Goal: Contribute content: Contribute content

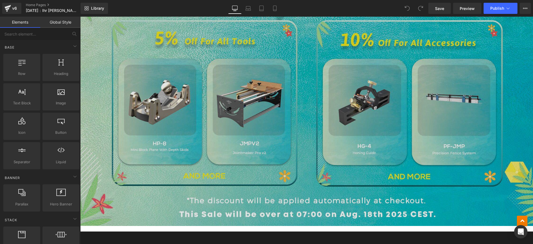
scroll to position [417, 0]
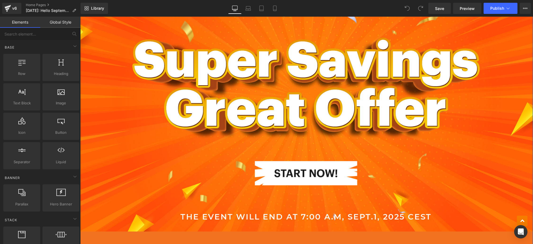
scroll to position [312, 0]
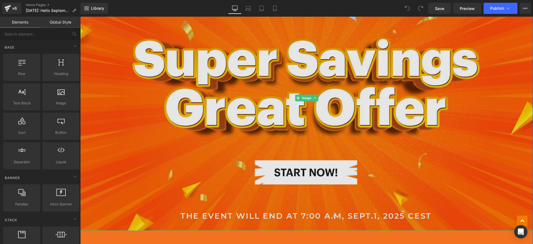
click at [391, 166] on img at bounding box center [306, 98] width 453 height 265
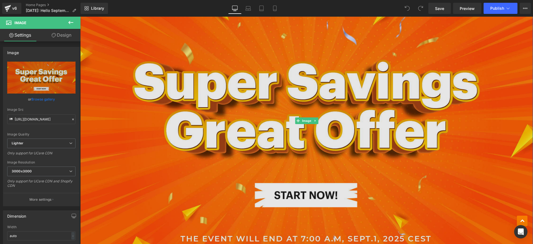
scroll to position [278, 0]
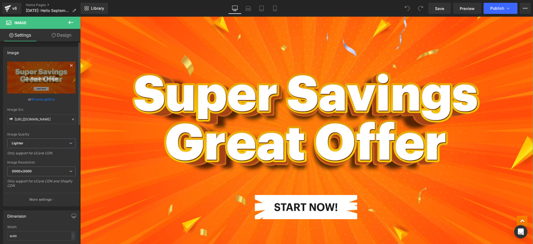
click at [56, 83] on link "Replace Image" at bounding box center [41, 78] width 68 height 32
type input "C:\fakepath\Artboard 1.jpg"
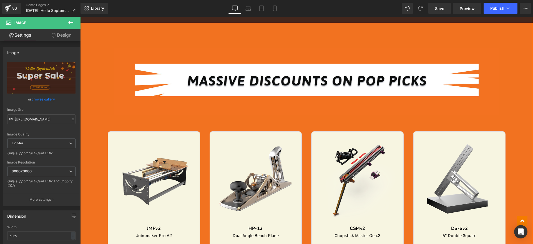
scroll to position [521, 0]
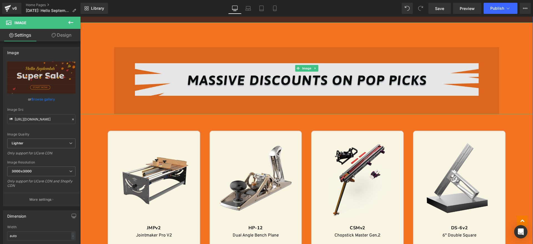
click at [254, 81] on img at bounding box center [306, 68] width 385 height 92
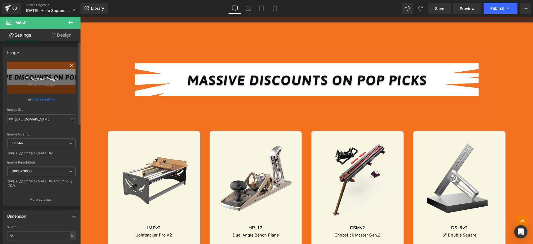
click at [56, 83] on link "Replace Image" at bounding box center [41, 78] width 68 height 32
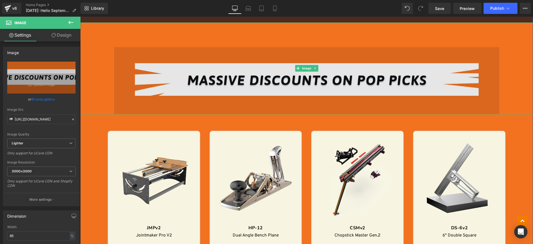
scroll to position [486, 0]
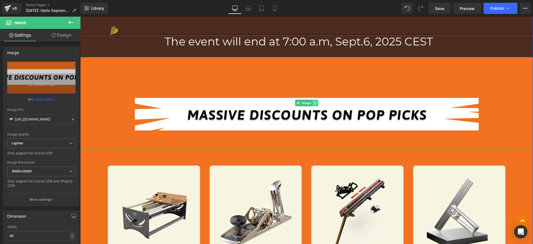
click at [315, 102] on icon at bounding box center [315, 103] width 1 height 2
click at [318, 102] on link at bounding box center [318, 103] width 6 height 7
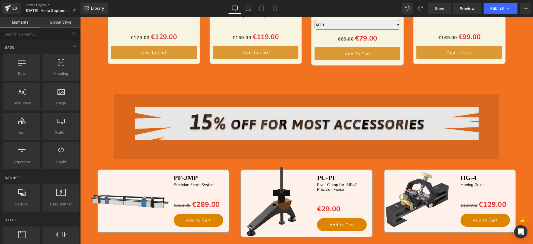
scroll to position [974, 0]
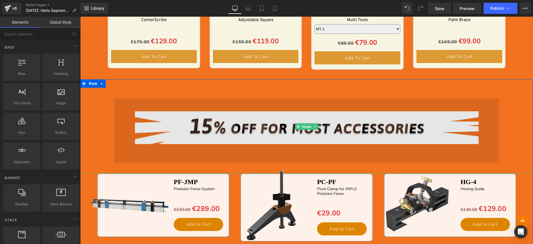
click at [198, 127] on img at bounding box center [306, 126] width 385 height 94
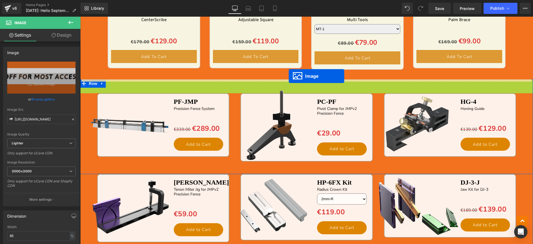
drag, startPoint x: 295, startPoint y: 126, endPoint x: 289, endPoint y: 76, distance: 50.0
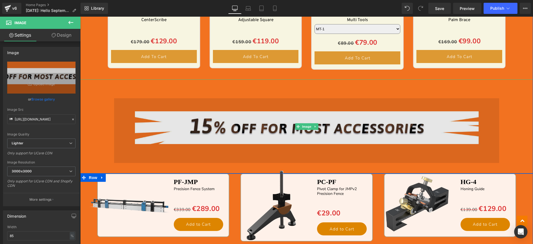
click at [207, 129] on img at bounding box center [306, 126] width 385 height 94
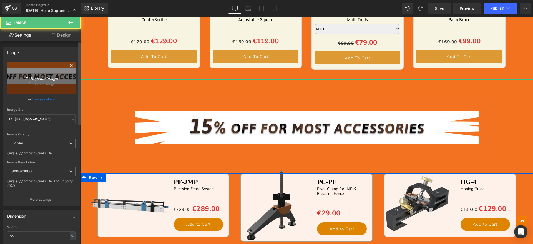
click at [56, 68] on link "Replace Image" at bounding box center [41, 78] width 68 height 32
type input "C:\fakepath\HV_11.jpg"
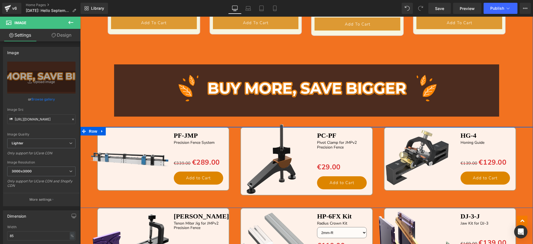
scroll to position [1009, 0]
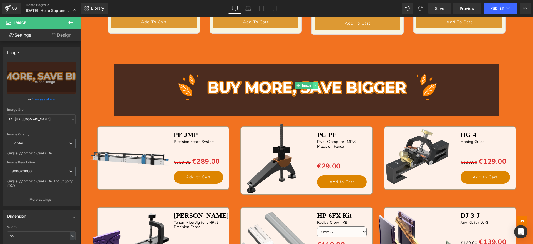
click at [315, 86] on link at bounding box center [315, 85] width 6 height 7
click at [312, 86] on link at bounding box center [313, 85] width 6 height 7
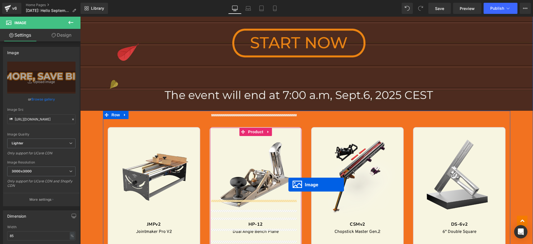
scroll to position [384, 0]
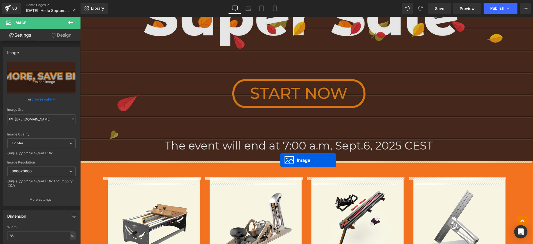
drag, startPoint x: 293, startPoint y: 166, endPoint x: 280, endPoint y: 160, distance: 13.5
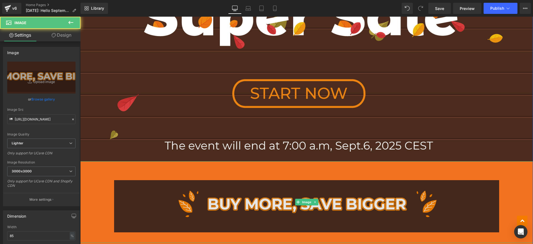
click at [273, 196] on img at bounding box center [306, 202] width 385 height 82
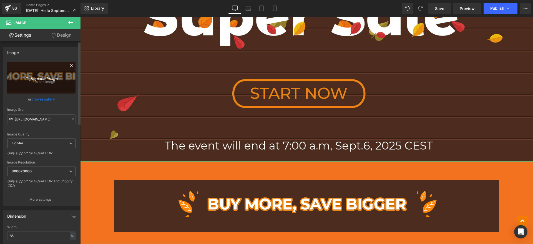
click at [58, 78] on icon "Replace Image" at bounding box center [41, 77] width 44 height 7
type input "C:\fakepath\HV_10.jpg"
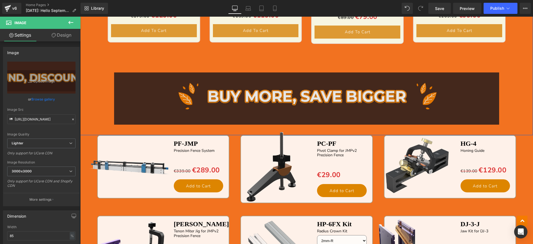
scroll to position [1078, 0]
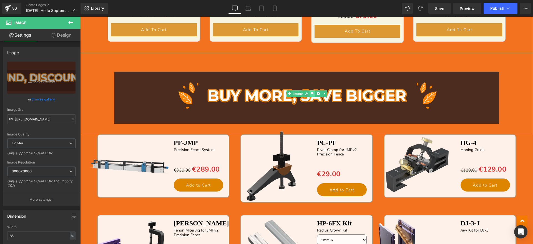
click at [311, 92] on icon at bounding box center [312, 93] width 3 height 3
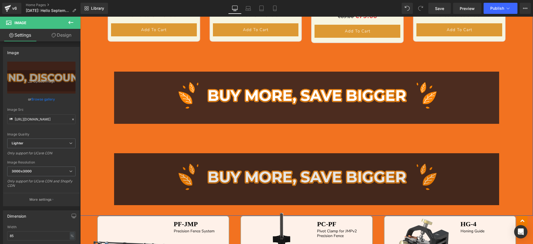
click at [271, 161] on img at bounding box center [306, 175] width 385 height 82
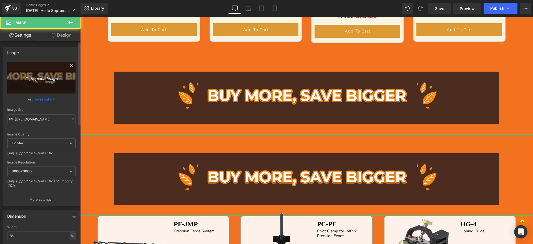
click at [35, 74] on icon "Replace Image" at bounding box center [41, 77] width 44 height 7
type input "C:\fakepath\HV_21.jpg"
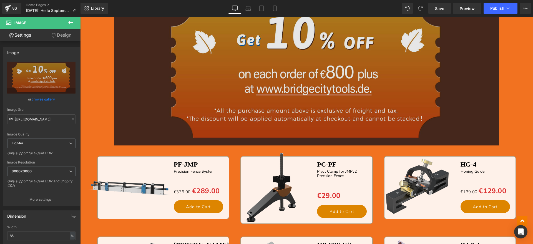
scroll to position [1217, 0]
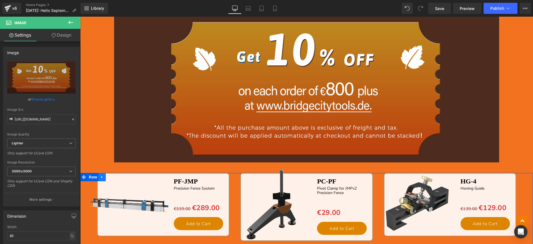
click at [101, 176] on icon at bounding box center [101, 177] width 1 height 2
click at [115, 176] on icon at bounding box center [117, 177] width 4 height 4
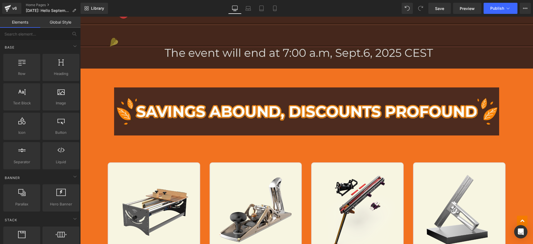
scroll to position [488, 0]
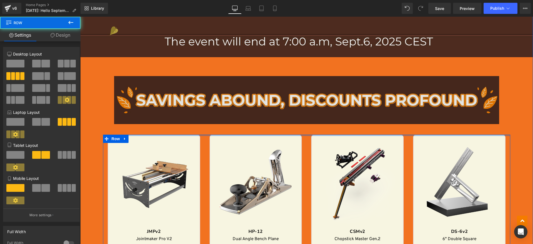
drag, startPoint x: 219, startPoint y: 139, endPoint x: 220, endPoint y: 117, distance: 22.0
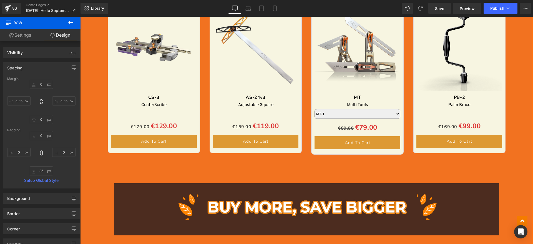
scroll to position [1009, 0]
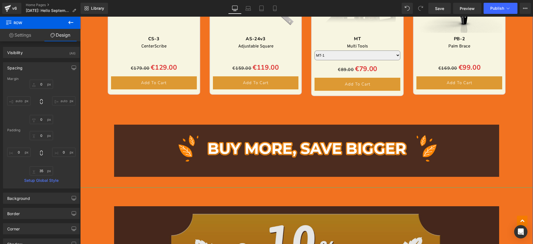
click at [152, 188] on div at bounding box center [306, 187] width 453 height 1
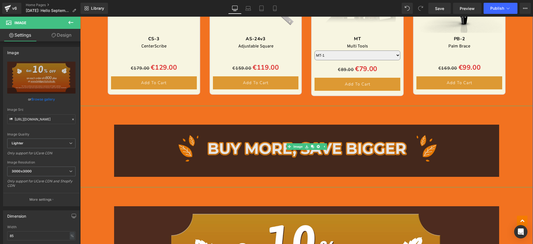
click at [182, 113] on img at bounding box center [306, 147] width 385 height 82
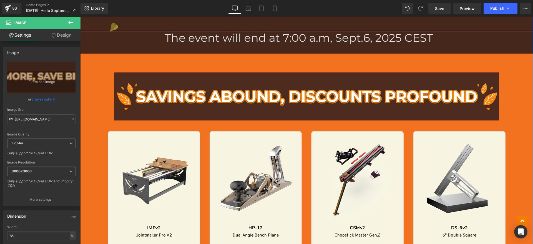
scroll to position [486, 0]
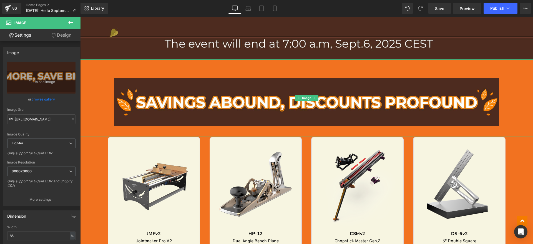
click at [93, 68] on div at bounding box center [306, 97] width 453 height 77
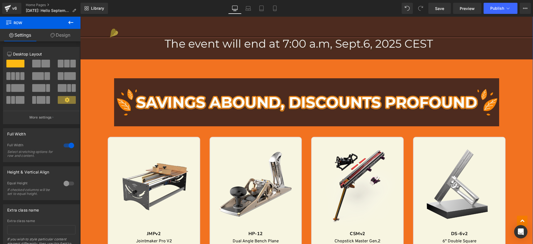
click at [65, 35] on link "Design" at bounding box center [60, 35] width 40 height 12
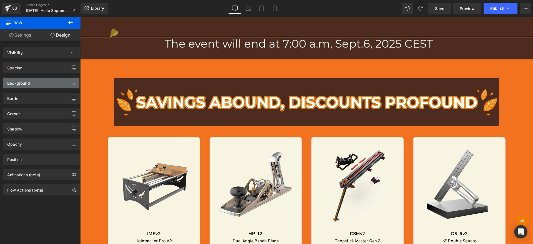
click at [49, 84] on div "Background" at bounding box center [41, 83] width 76 height 11
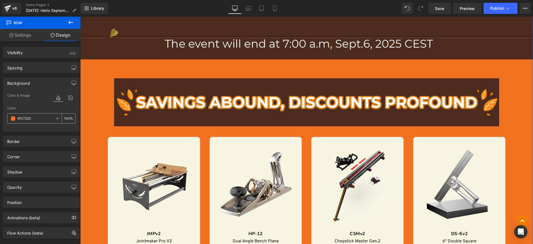
click at [41, 119] on input "text" at bounding box center [35, 119] width 36 height 6
paste input "市口腔医院做的嵌体有多久保修期"
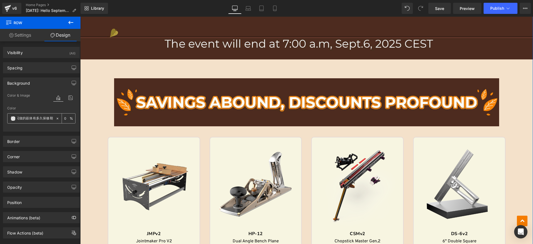
type input "市口腔医院做的嵌体有多久保修期"
click at [57, 117] on icon at bounding box center [58, 119] width 4 height 4
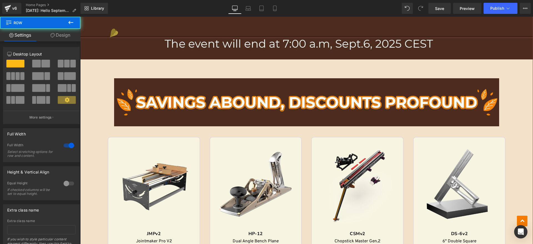
click at [57, 37] on link "Design" at bounding box center [60, 35] width 40 height 12
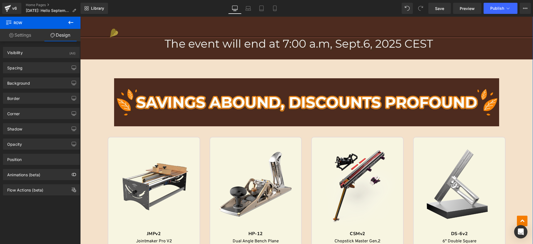
click at [43, 77] on div "Background Color & Image color Color none 0 % Image Replace Image Upload image …" at bounding box center [41, 80] width 83 height 15
click at [45, 83] on div "Background" at bounding box center [41, 83] width 76 height 11
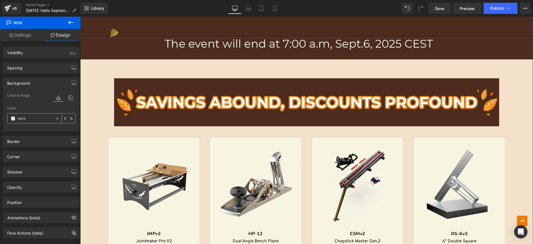
click at [43, 117] on input "none" at bounding box center [35, 119] width 36 height 6
paste input "#4C2C20"
type input "#4C2C20"
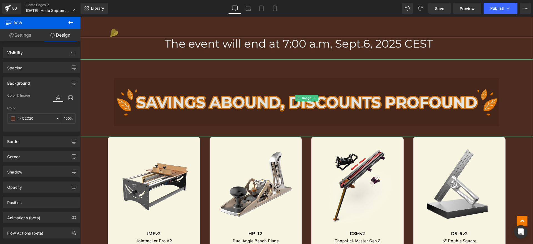
click at [337, 67] on img at bounding box center [306, 97] width 385 height 77
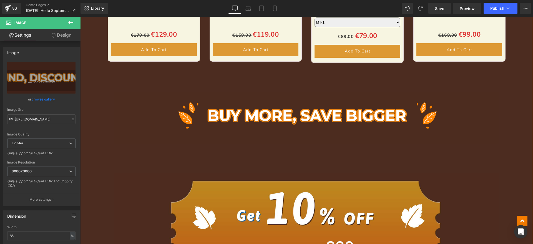
scroll to position [1111, 0]
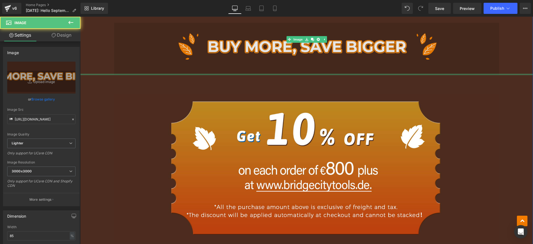
drag, startPoint x: 291, startPoint y: 84, endPoint x: 295, endPoint y: 60, distance: 24.4
click at [295, 60] on div "Image" at bounding box center [306, 39] width 453 height 71
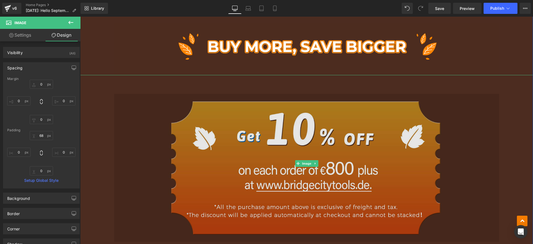
click at [291, 91] on img at bounding box center [306, 163] width 385 height 177
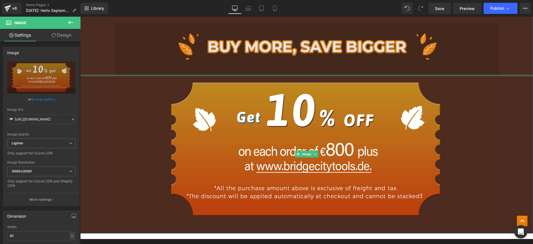
drag, startPoint x: 151, startPoint y: 75, endPoint x: 157, endPoint y: 48, distance: 27.5
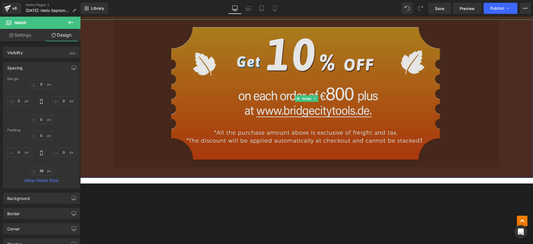
scroll to position [1076, 0]
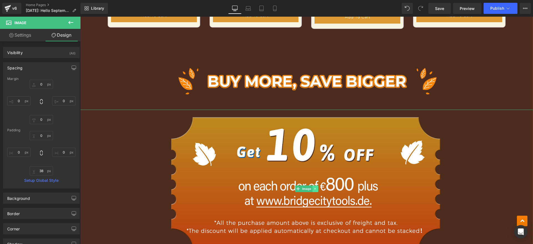
click at [312, 187] on link at bounding box center [315, 189] width 6 height 7
click at [311, 187] on icon at bounding box center [312, 188] width 3 height 3
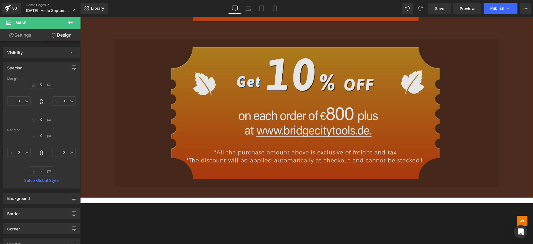
scroll to position [1305, 0]
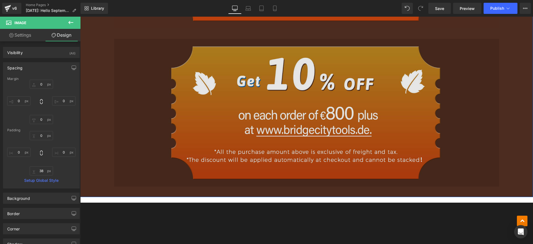
click at [294, 107] on img at bounding box center [306, 118] width 385 height 159
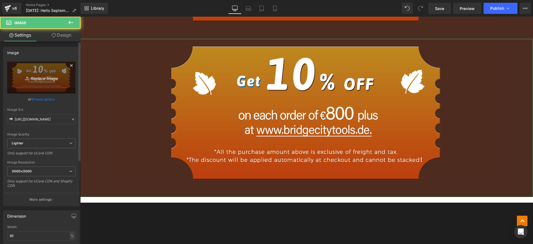
click at [59, 86] on link "Replace Image" at bounding box center [41, 78] width 68 height 32
type input "C:\fakepath\HV_13.jpg"
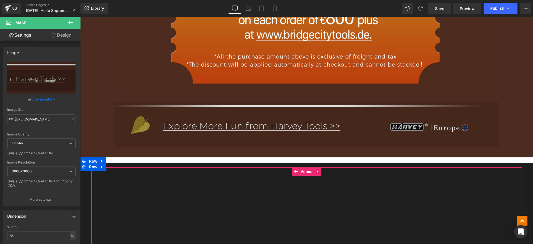
scroll to position [1236, 0]
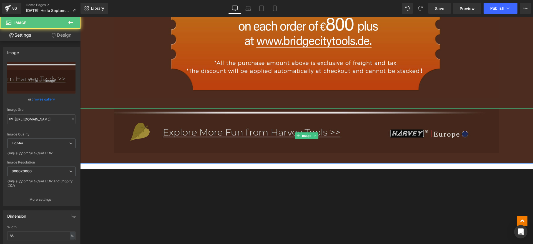
click at [251, 139] on img at bounding box center [306, 135] width 385 height 55
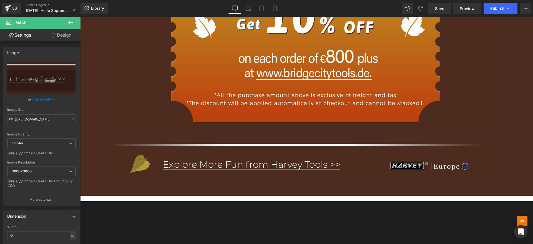
scroll to position [1201, 0]
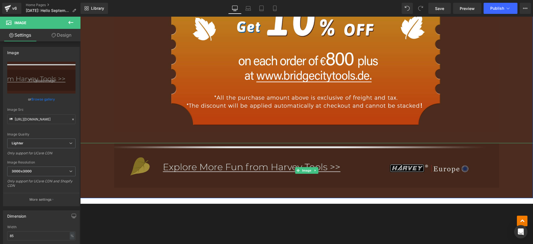
click at [217, 163] on img at bounding box center [306, 170] width 385 height 55
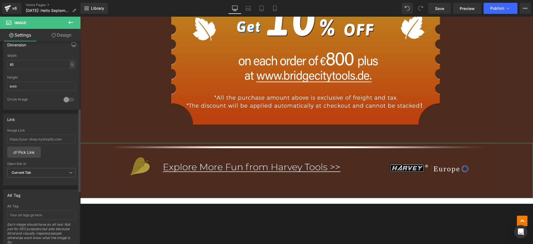
scroll to position [174, 0]
click at [55, 139] on input "text" at bounding box center [41, 136] width 68 height 9
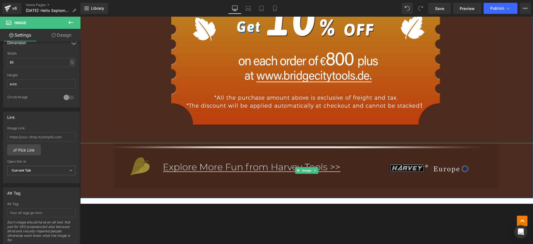
click at [180, 165] on img at bounding box center [306, 170] width 385 height 55
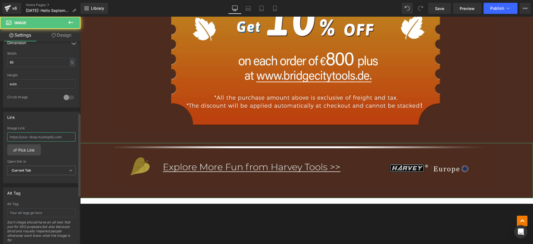
click at [43, 134] on input "text" at bounding box center [41, 136] width 68 height 9
paste input "[URL][DOMAIN_NAME]"
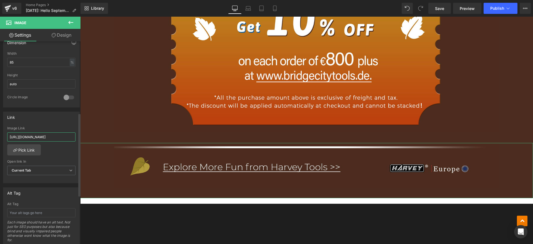
type input "[URL][DOMAIN_NAME]"
click at [48, 129] on div "Image Link" at bounding box center [41, 128] width 68 height 4
click at [497, 8] on span "Publish" at bounding box center [497, 8] width 14 height 4
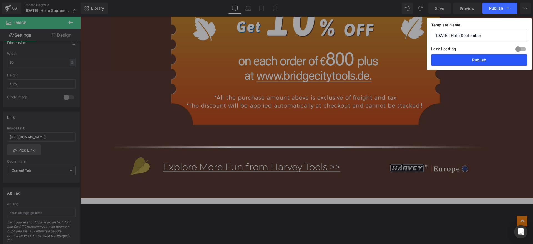
click at [478, 61] on button "Publish" at bounding box center [479, 59] width 96 height 11
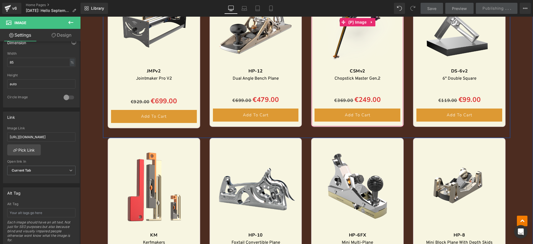
scroll to position [681, 0]
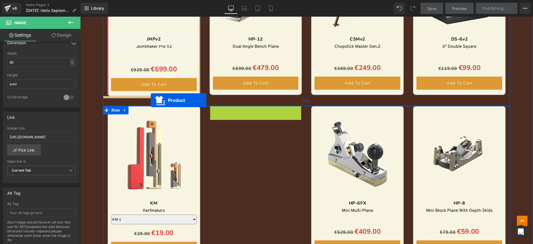
drag, startPoint x: 239, startPoint y: 111, endPoint x: 151, endPoint y: 100, distance: 89.2
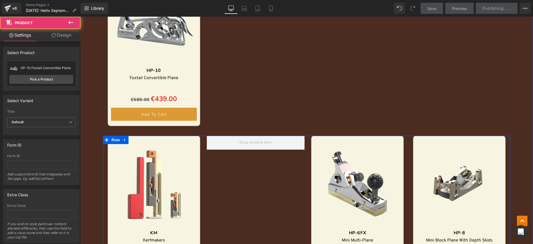
scroll to position [854, 0]
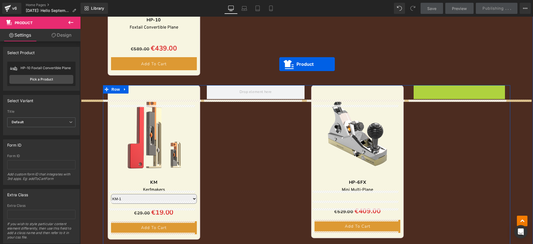
drag, startPoint x: 444, startPoint y: 92, endPoint x: 257, endPoint y: 78, distance: 187.4
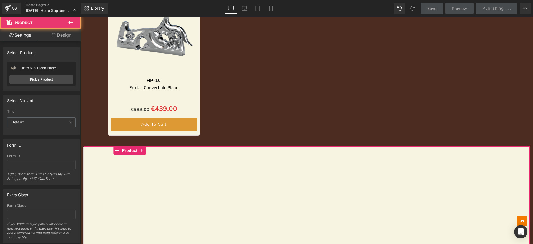
scroll to position [889, 0]
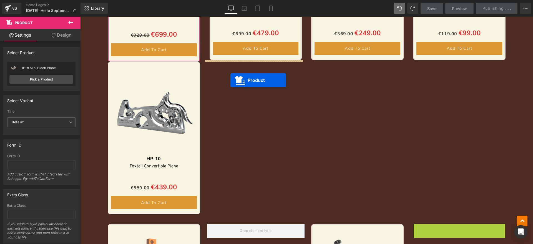
drag, startPoint x: 444, startPoint y: 56, endPoint x: 230, endPoint y: 80, distance: 215.2
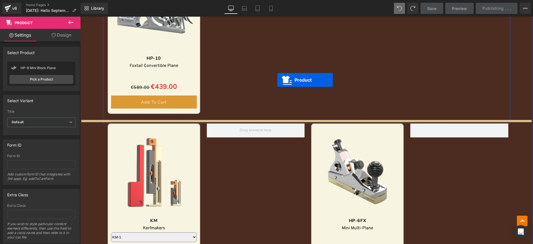
scroll to position [820, 0]
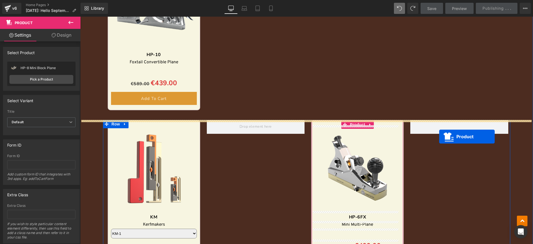
drag, startPoint x: 241, startPoint y: 50, endPoint x: 439, endPoint y: 137, distance: 216.5
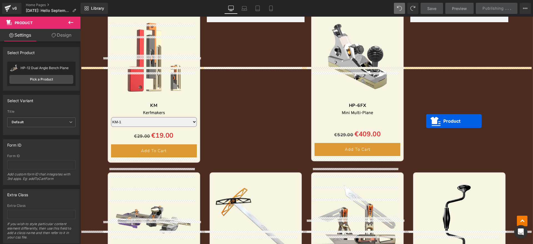
scroll to position [1050, 0]
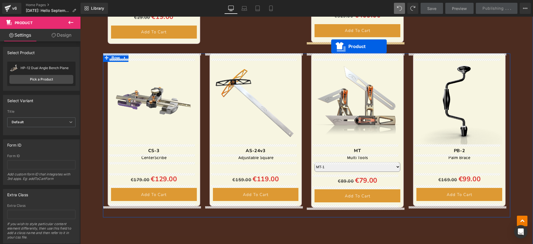
drag, startPoint x: 241, startPoint y: 97, endPoint x: 331, endPoint y: 46, distance: 103.6
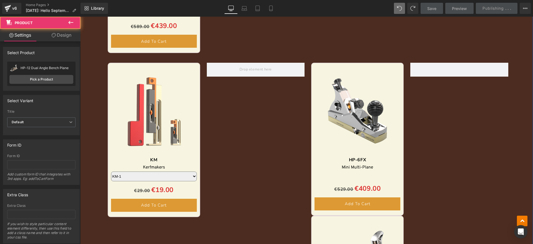
scroll to position [876, 0]
click at [354, 79] on img at bounding box center [358, 111] width 86 height 86
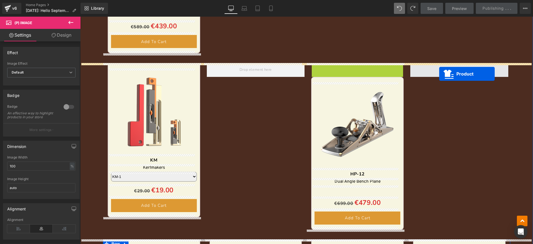
drag, startPoint x: 340, startPoint y: 67, endPoint x: 439, endPoint y: 74, distance: 99.9
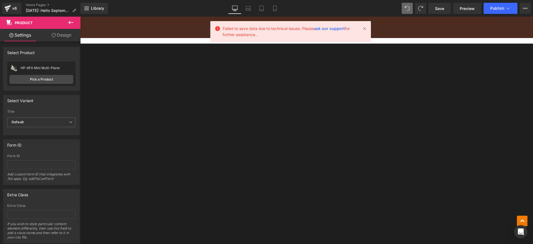
scroll to position [1353, 0]
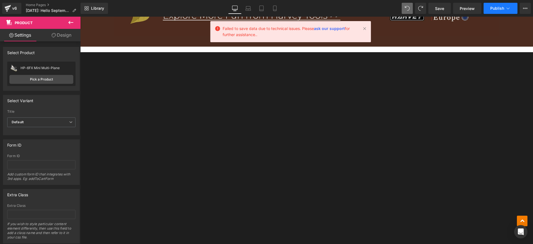
click at [508, 4] on button "Publish" at bounding box center [501, 8] width 34 height 11
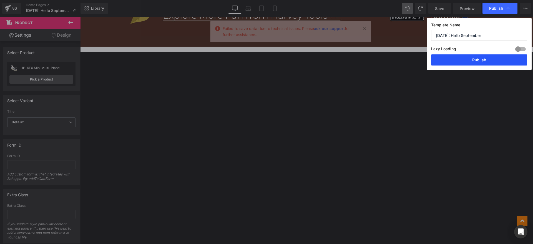
click at [489, 57] on button "Publish" at bounding box center [479, 59] width 96 height 11
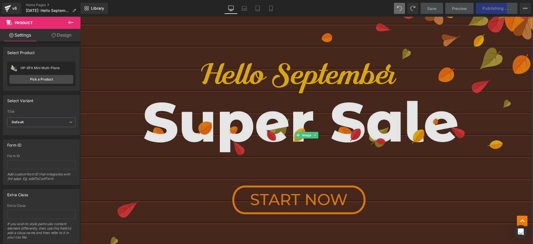
scroll to position [277, 0]
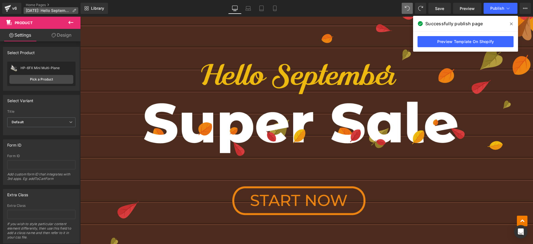
click at [70, 10] on span "[DATE]: Hello September" at bounding box center [48, 10] width 44 height 4
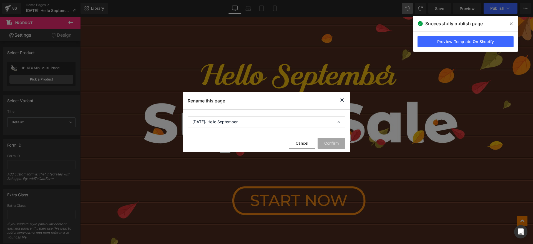
click at [340, 101] on icon at bounding box center [342, 100] width 7 height 7
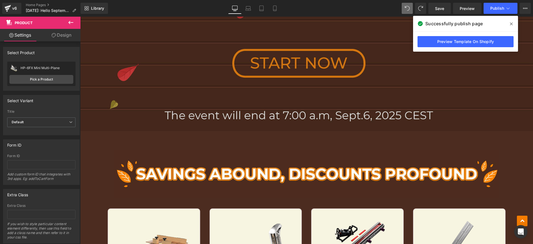
scroll to position [416, 0]
